Goal: Communication & Community: Ask a question

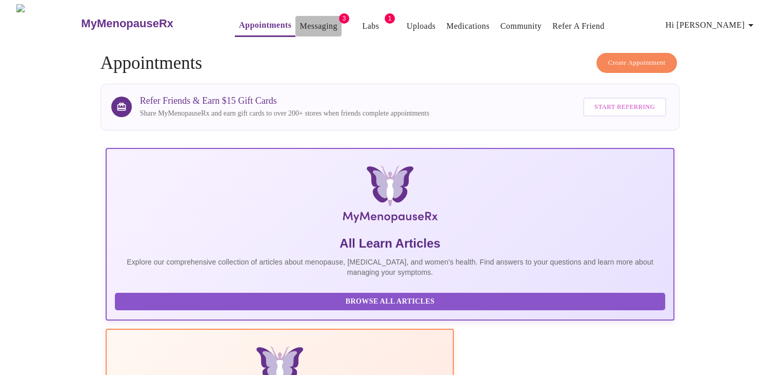
click at [306, 23] on link "Messaging" at bounding box center [318, 26] width 37 height 14
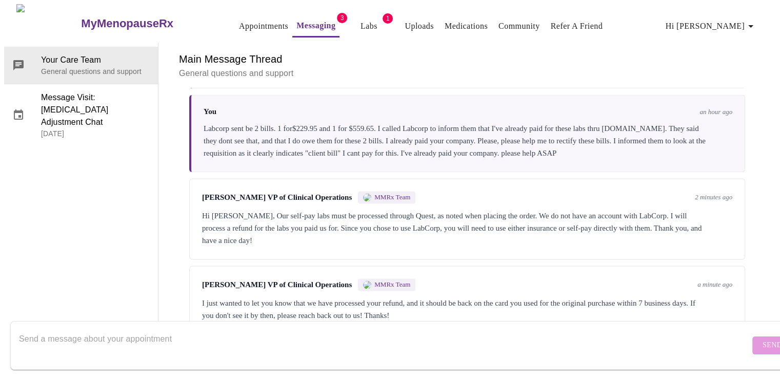
scroll to position [1734, 0]
click at [105, 328] on textarea "Send a message about your appointment" at bounding box center [384, 344] width 731 height 33
click at [242, 333] on textarea "I specifically asked my dr if I NEEDED to use Quest, she saidno, I can go anywh…" at bounding box center [384, 344] width 731 height 33
click at [335, 328] on textarea "I specifically asked my dr if I NEEDED to use Quest, she said no, I can go anyw…" at bounding box center [384, 344] width 731 height 33
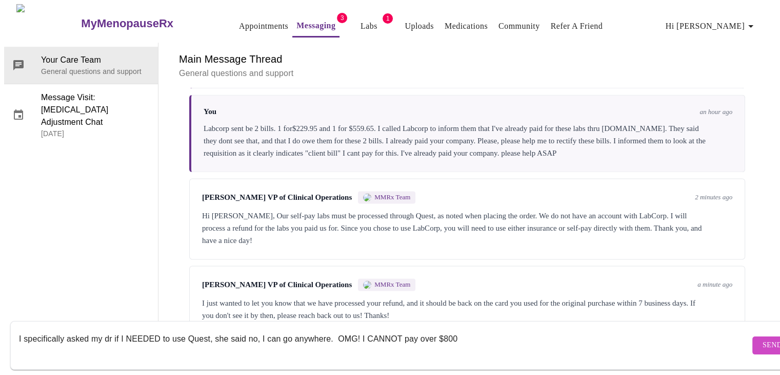
type textarea "I specifically asked my dr if I NEEDED to use Quest, she said no, I can go anyw…"
click at [763, 339] on span "Send" at bounding box center [772, 345] width 19 height 13
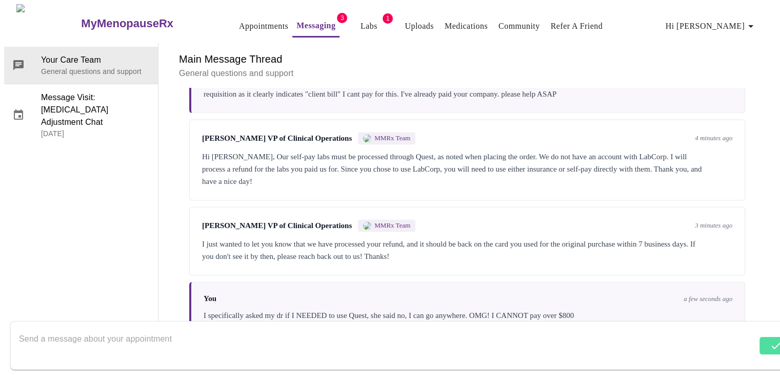
scroll to position [1796, 0]
click at [72, 328] on textarea "Send a message about your appointment" at bounding box center [388, 344] width 738 height 33
type textarea "I would have never gone somewhere else, had i known that or was told otherwise …"
click at [763, 339] on span "Send" at bounding box center [772, 345] width 19 height 13
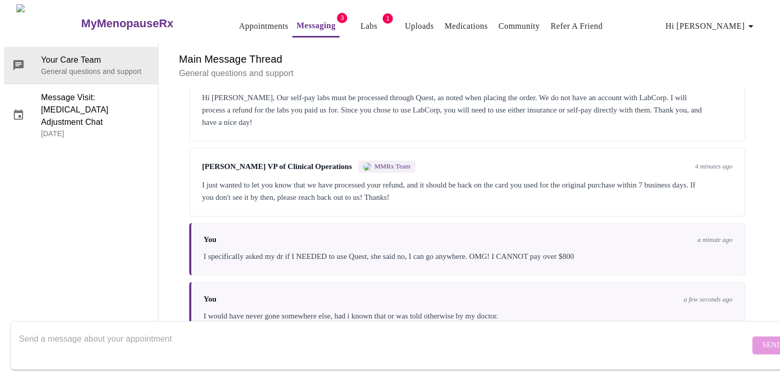
scroll to position [1857, 0]
click at [194, 332] on textarea "Send a message about your appointment" at bounding box center [384, 344] width 731 height 33
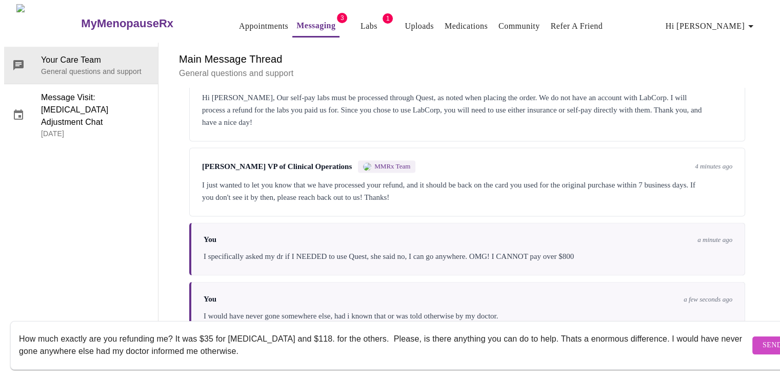
type textarea "How much exactly are you refunding me? It was $35 for [MEDICAL_DATA] and $118. …"
click at [763, 339] on span "Send" at bounding box center [772, 345] width 19 height 13
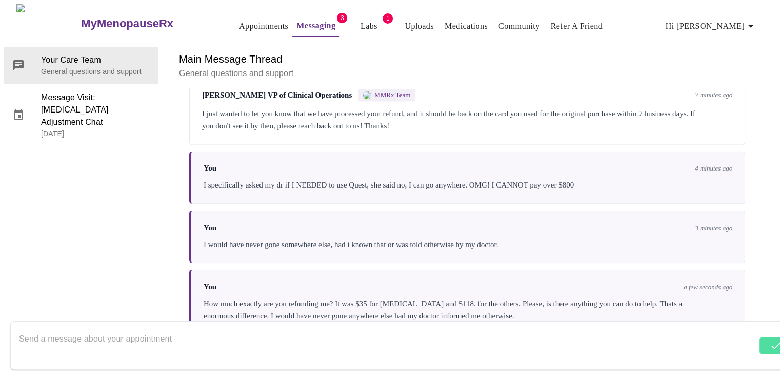
scroll to position [1931, 0]
click at [63, 333] on textarea "Send a message about your appointment" at bounding box center [384, 344] width 731 height 33
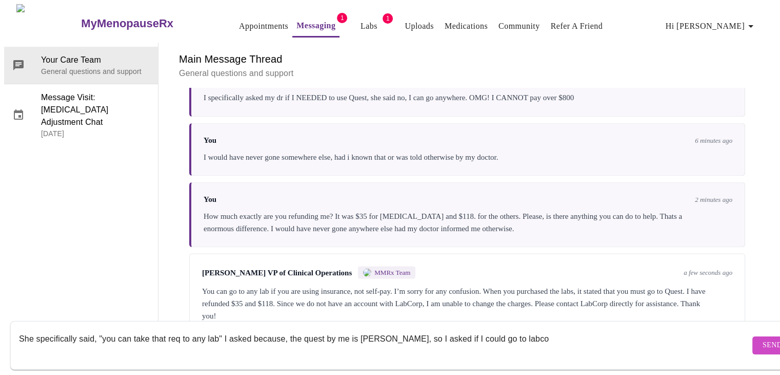
scroll to position [2020, 0]
type textarea "She specifically said, "you can take that req to any lab" I asked because, the …"
click at [763, 339] on span "Send" at bounding box center [772, 345] width 19 height 13
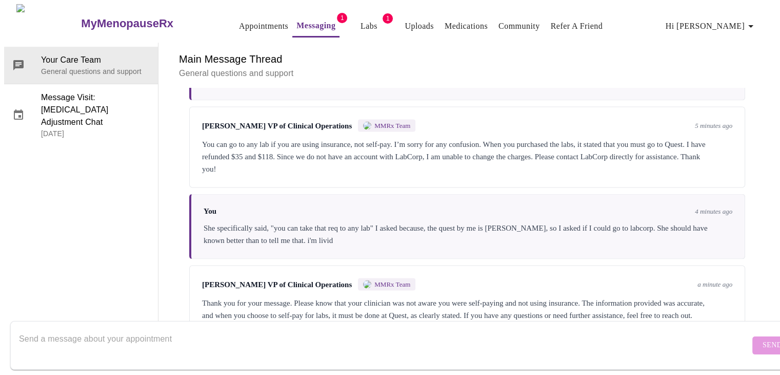
scroll to position [2183, 0]
